Goal: Task Accomplishment & Management: Use online tool/utility

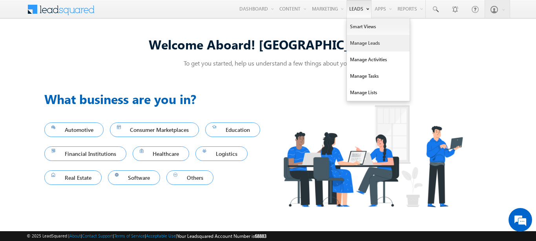
click at [361, 46] on link "Manage Leads" at bounding box center [378, 43] width 63 height 16
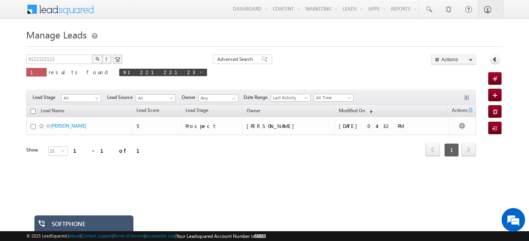
scroll to position [1, 0]
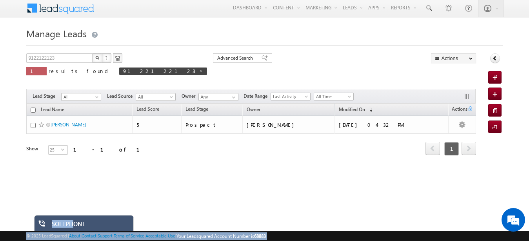
click at [73, 224] on div "SOFTPHONE" at bounding box center [90, 225] width 76 height 11
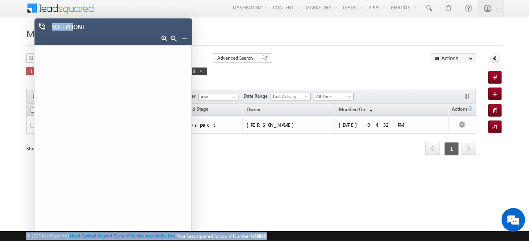
click at [86, 46] on iframe at bounding box center [113, 144] width 157 height 196
click at [98, 91] on iframe at bounding box center [113, 144] width 157 height 196
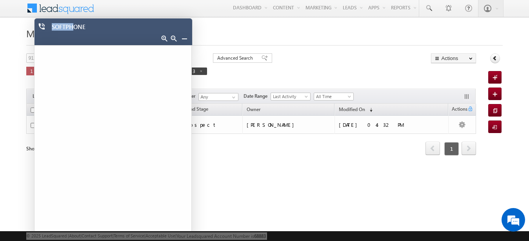
click at [182, 39] on link at bounding box center [184, 38] width 6 height 6
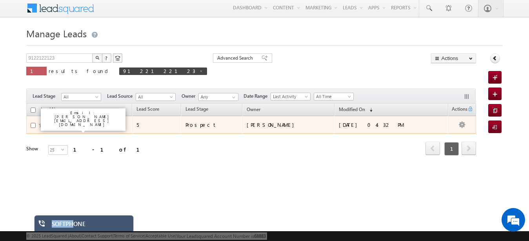
click at [67, 124] on link "[PERSON_NAME]" at bounding box center [69, 125] width 36 height 6
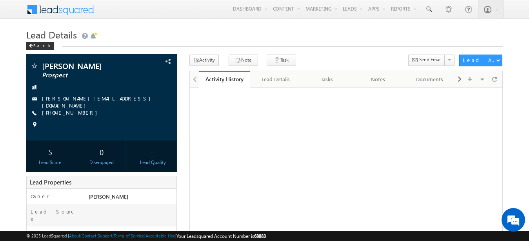
click at [67, 109] on link "+91-9122122123" at bounding box center [71, 112] width 59 height 7
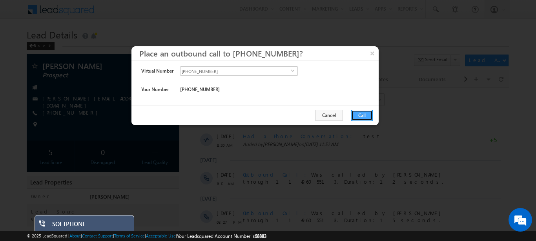
click at [365, 113] on button "Call" at bounding box center [362, 115] width 22 height 11
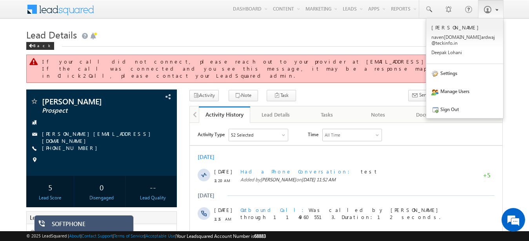
click at [491, 11] on span at bounding box center [488, 9] width 8 height 8
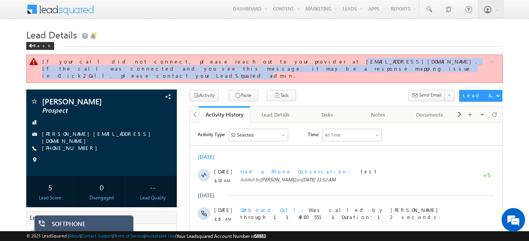
drag, startPoint x: 187, startPoint y: 63, endPoint x: 234, endPoint y: 67, distance: 47.2
click at [234, 67] on div "If your call did not connect, please reach out to your provider at jyoti.singh@…" at bounding box center [265, 68] width 446 height 21
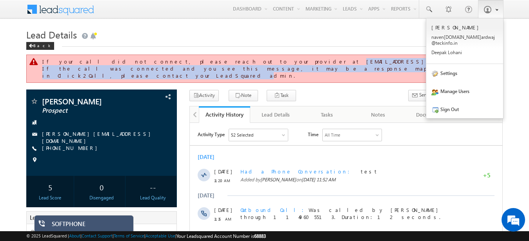
click at [485, 9] on span at bounding box center [488, 9] width 8 height 8
click at [491, 9] on span at bounding box center [488, 9] width 8 height 8
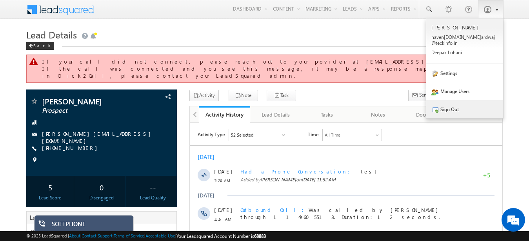
click at [449, 104] on link "Sign Out" at bounding box center [465, 109] width 77 height 18
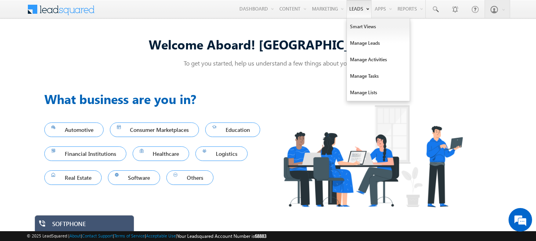
click at [355, 10] on link "Leads" at bounding box center [358, 9] width 25 height 18
click at [357, 44] on link "Manage Leads" at bounding box center [378, 43] width 63 height 16
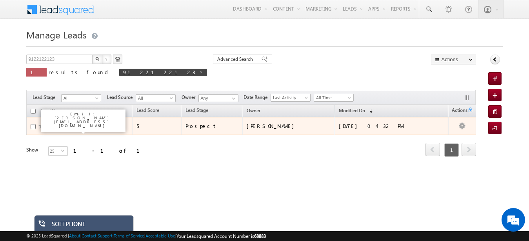
click at [80, 127] on link "[PERSON_NAME]" at bounding box center [69, 126] width 36 height 6
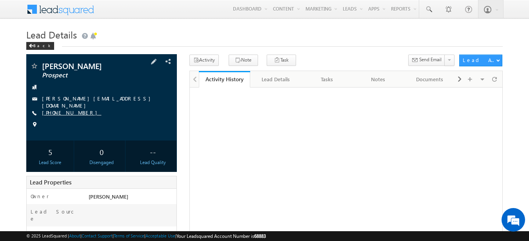
click at [75, 110] on link "[PHONE_NUMBER]" at bounding box center [71, 112] width 59 height 7
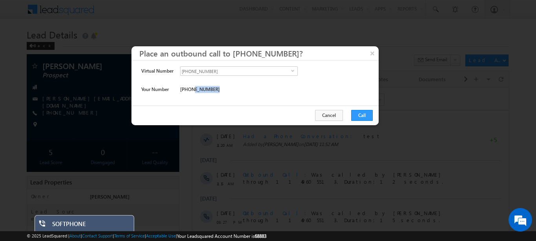
drag, startPoint x: 221, startPoint y: 91, endPoint x: 193, endPoint y: 91, distance: 27.9
click at [193, 91] on div "+91-0000004002" at bounding box center [255, 91] width 150 height 11
click at [200, 93] on span "+91-0000004002" at bounding box center [200, 89] width 40 height 7
drag, startPoint x: 214, startPoint y: 70, endPoint x: 185, endPoint y: 71, distance: 29.0
click at [185, 71] on span "+91-49605597" at bounding box center [236, 71] width 111 height 9
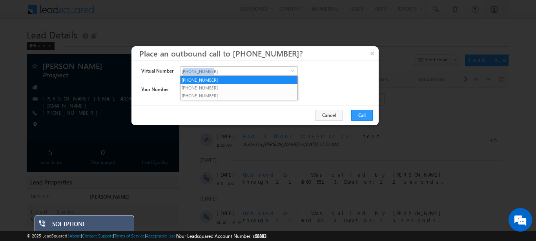
click at [275, 77] on li "[PHONE_NUMBER]" at bounding box center [239, 80] width 117 height 8
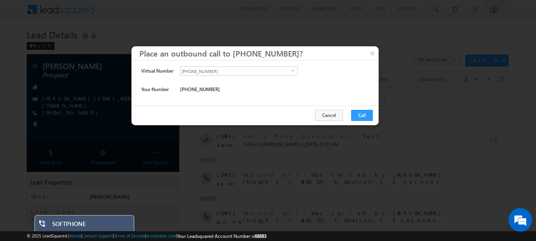
drag, startPoint x: 298, startPoint y: 71, endPoint x: 287, endPoint y: 91, distance: 23.5
click at [297, 71] on div "+91-49605597 select +91-49605597" at bounding box center [255, 72] width 150 height 13
click at [191, 72] on span "[PHONE_NUMBER]" at bounding box center [236, 71] width 111 height 9
click at [312, 73] on div "+91-49605597 select +91-49605597" at bounding box center [255, 72] width 150 height 13
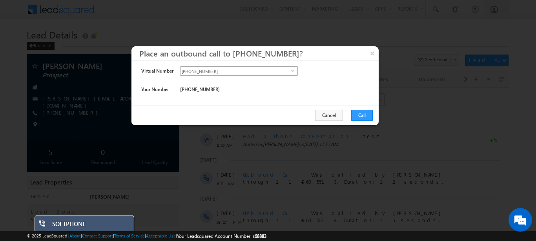
click at [294, 71] on span "select" at bounding box center [294, 71] width 6 height 4
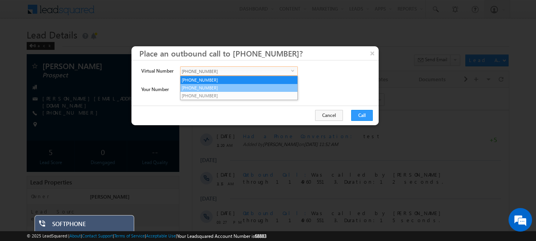
click at [209, 89] on li "+91-1149605513" at bounding box center [239, 88] width 117 height 8
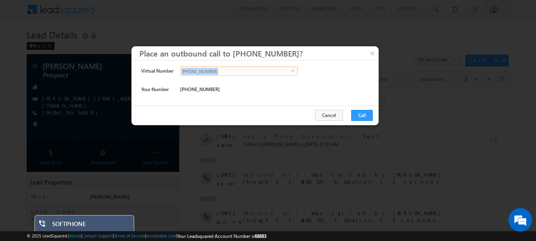
drag, startPoint x: 226, startPoint y: 70, endPoint x: 181, endPoint y: 72, distance: 44.8
click at [181, 72] on span "+91-1149605513" at bounding box center [236, 71] width 111 height 9
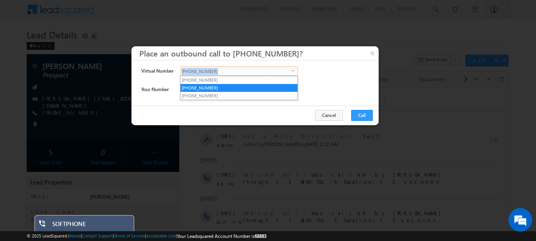
copy span "+91-1149605513"
click at [422, 168] on div at bounding box center [268, 120] width 536 height 241
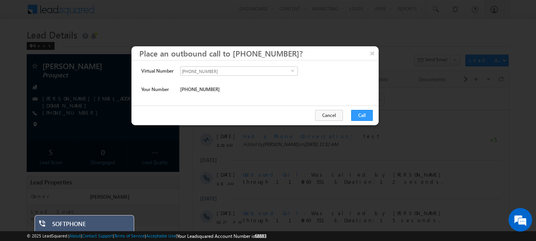
click at [75, 225] on div "SOFTPHONE" at bounding box center [90, 225] width 76 height 11
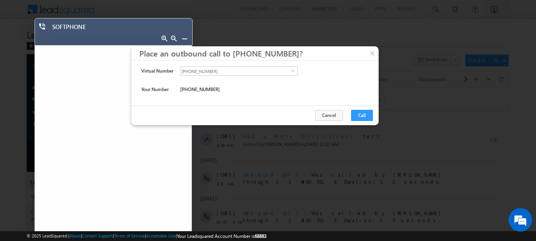
click at [372, 46] on div at bounding box center [268, 120] width 536 height 241
click at [370, 50] on button "×" at bounding box center [372, 53] width 13 height 14
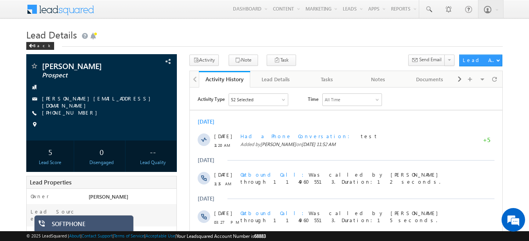
click at [62, 229] on div "SOFTPHONE" at bounding box center [90, 225] width 76 height 11
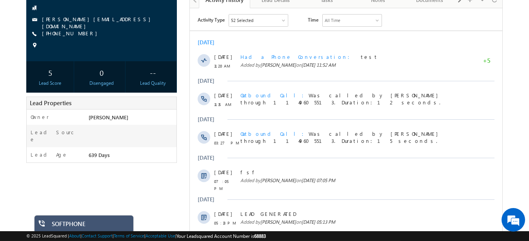
drag, startPoint x: 534, startPoint y: 67, endPoint x: 234, endPoint y: 102, distance: 301.8
click at [77, 226] on div "SOFTPHONE" at bounding box center [90, 225] width 76 height 11
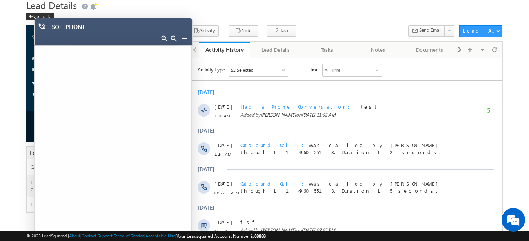
scroll to position [0, 0]
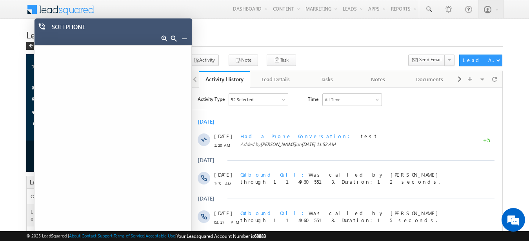
click at [332, 35] on h1 "Lead Details" at bounding box center [264, 33] width 476 height 15
click at [305, 25] on link "Email Campaigns" at bounding box center [334, 26] width 63 height 16
click at [186, 42] on div at bounding box center [179, 39] width 23 height 11
click at [186, 38] on link at bounding box center [184, 38] width 6 height 6
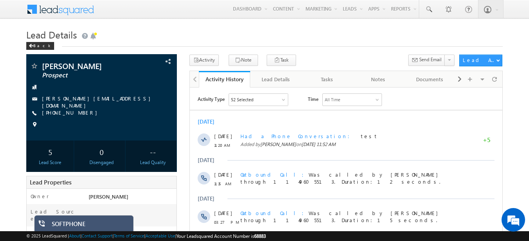
click at [245, 38] on h1 "Lead Details" at bounding box center [264, 33] width 476 height 15
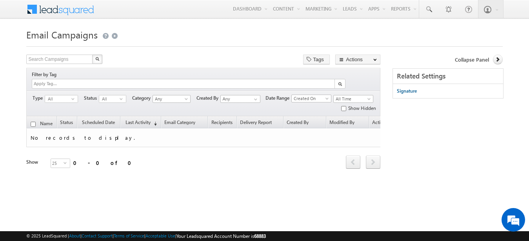
click at [339, 45] on div at bounding box center [264, 44] width 476 height 5
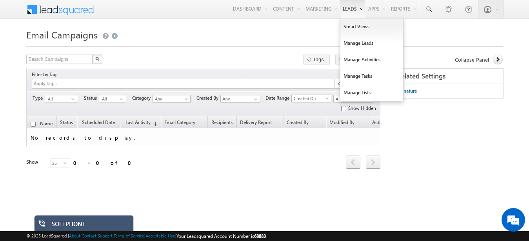
click at [346, 10] on link "Leads" at bounding box center [352, 9] width 25 height 18
click at [346, 13] on link "Leads" at bounding box center [352, 9] width 25 height 18
click at [353, 42] on link "Manage Leads" at bounding box center [372, 43] width 63 height 16
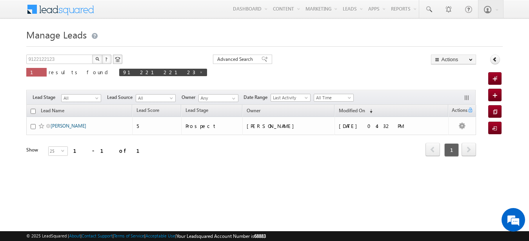
click at [73, 125] on link "[PERSON_NAME]" at bounding box center [69, 126] width 36 height 6
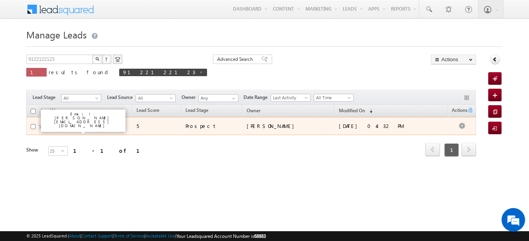
click at [73, 125] on link "[PERSON_NAME]" at bounding box center [69, 126] width 36 height 6
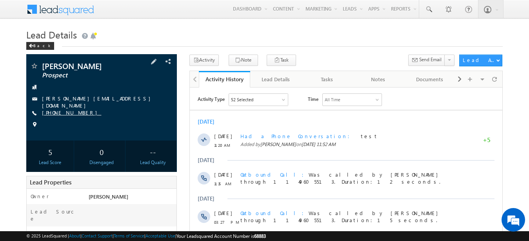
click at [76, 110] on link "[PHONE_NUMBER]" at bounding box center [71, 112] width 59 height 7
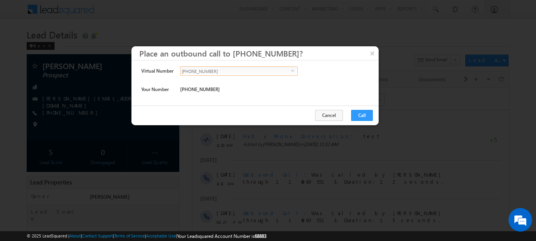
click at [290, 72] on span "+91-1149605513" at bounding box center [236, 71] width 111 height 9
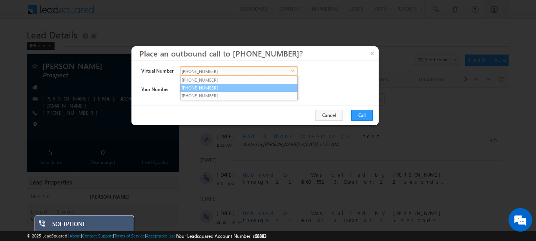
click at [283, 86] on li "+91-1149605513" at bounding box center [239, 88] width 117 height 8
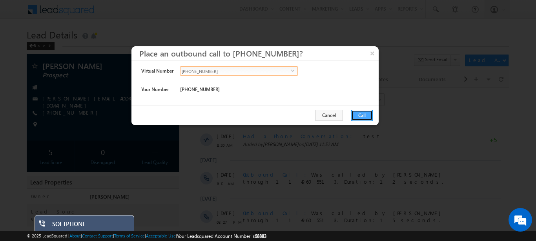
click at [362, 119] on button "Call" at bounding box center [362, 115] width 22 height 11
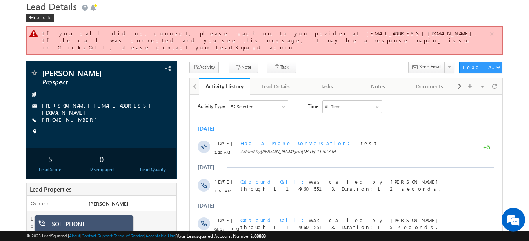
scroll to position [40, 0]
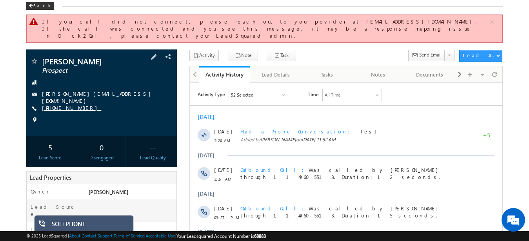
click at [66, 104] on link "[PHONE_NUMBER]" at bounding box center [71, 107] width 59 height 7
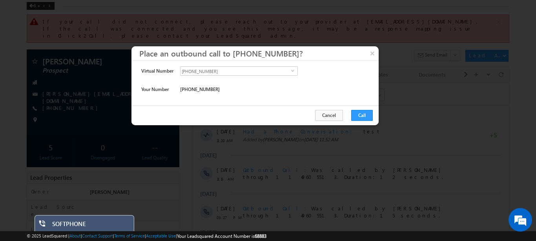
click at [300, 72] on div "+91-1149605513 select +91-1149605513" at bounding box center [255, 72] width 150 height 13
click at [291, 72] on span "select" at bounding box center [294, 71] width 6 height 4
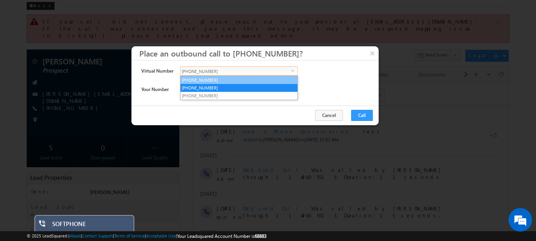
click at [225, 78] on li "[PHONE_NUMBER]" at bounding box center [239, 80] width 117 height 8
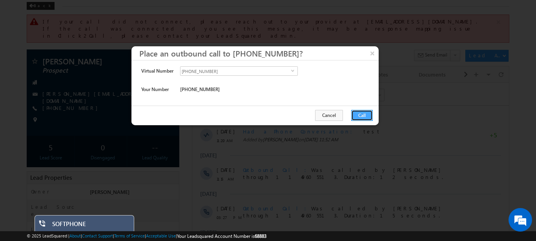
drag, startPoint x: 363, startPoint y: 114, endPoint x: 171, endPoint y: 38, distance: 205.7
click at [363, 114] on button "Call" at bounding box center [362, 115] width 22 height 11
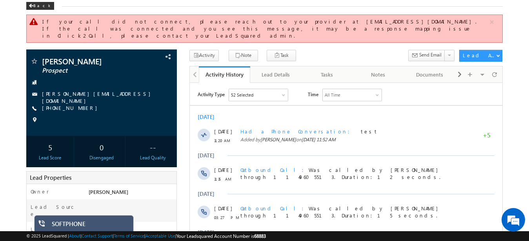
click at [88, 226] on div "SOFTPHONE" at bounding box center [90, 225] width 76 height 11
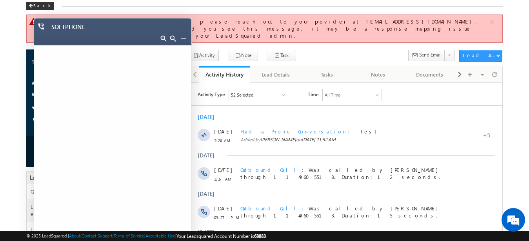
click at [186, 39] on link at bounding box center [184, 38] width 6 height 6
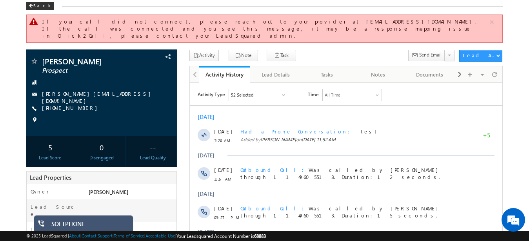
click at [80, 225] on div "SOFTPHONE" at bounding box center [89, 225] width 76 height 11
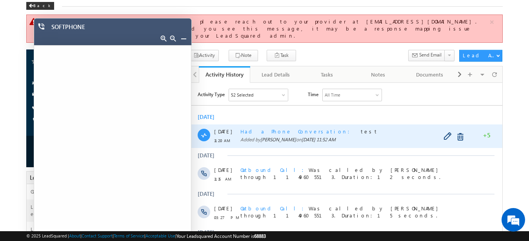
click at [410, 134] on div "Had a Phone Conversation test" at bounding box center [354, 131] width 229 height 7
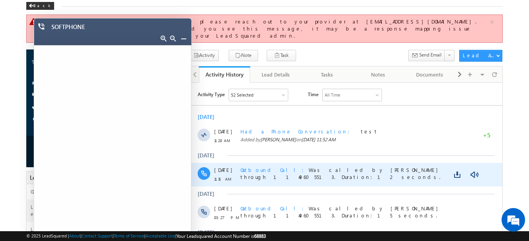
click at [440, 184] on div "Outbound Call Was called by Pushpendra Tyagi through 1149605513. Duration:12 se…" at bounding box center [354, 174] width 229 height 24
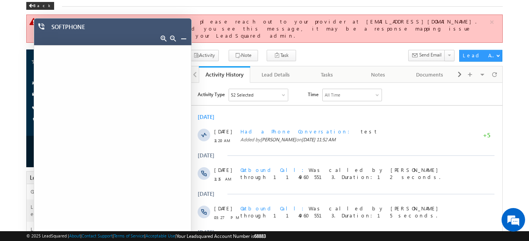
scroll to position [0, 0]
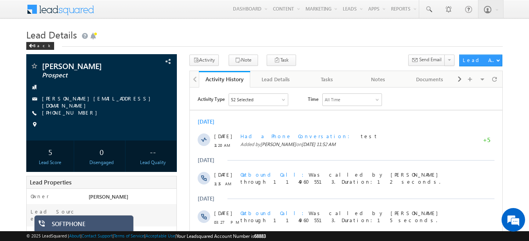
click at [74, 224] on div "SOFTPHONE" at bounding box center [90, 225] width 76 height 11
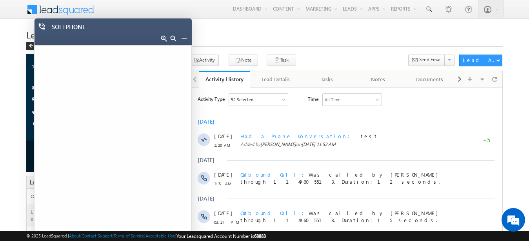
click at [188, 40] on div at bounding box center [179, 39] width 23 height 11
click at [185, 38] on link at bounding box center [184, 38] width 6 height 6
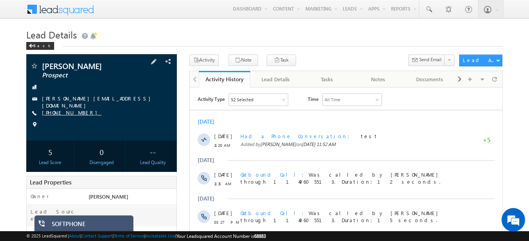
click at [74, 109] on link "[PHONE_NUMBER]" at bounding box center [71, 112] width 59 height 7
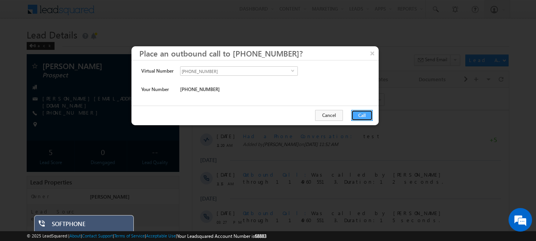
click at [363, 116] on button "Call" at bounding box center [362, 115] width 22 height 11
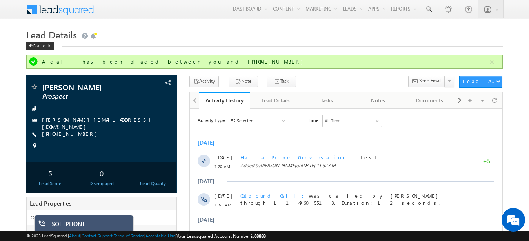
click at [67, 221] on div "SOFTPHONE" at bounding box center [90, 225] width 76 height 11
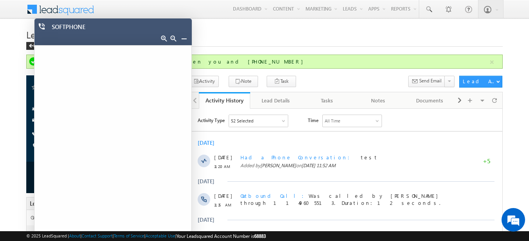
click at [185, 38] on link at bounding box center [184, 38] width 6 height 6
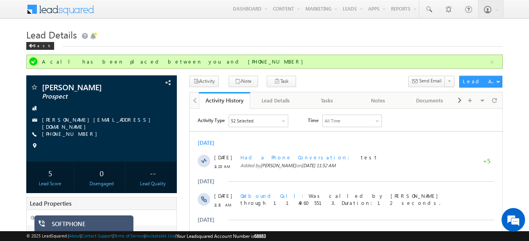
click at [84, 222] on div "SOFTPHONE" at bounding box center [90, 225] width 76 height 11
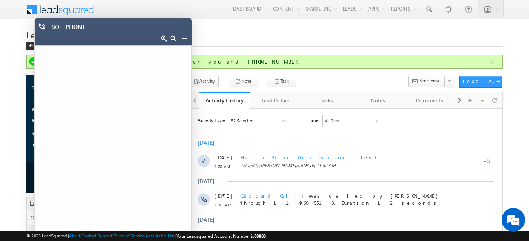
click at [185, 40] on link at bounding box center [184, 38] width 6 height 6
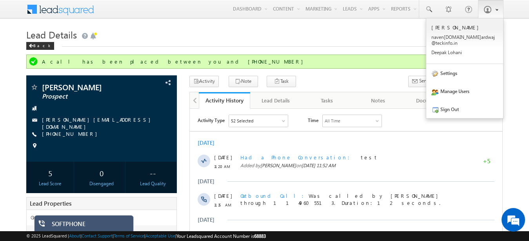
click at [485, 8] on span at bounding box center [488, 9] width 8 height 8
click at [456, 102] on link "Sign Out" at bounding box center [465, 109] width 77 height 18
